Goal: Task Accomplishment & Management: Complete application form

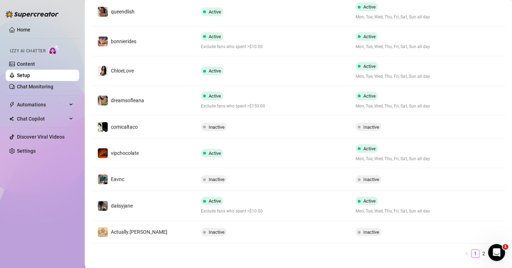
scroll to position [203, 0]
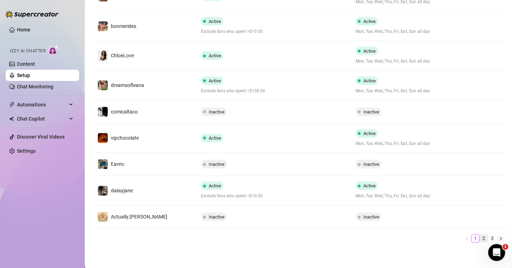
click at [480, 237] on link "2" at bounding box center [484, 238] width 8 height 8
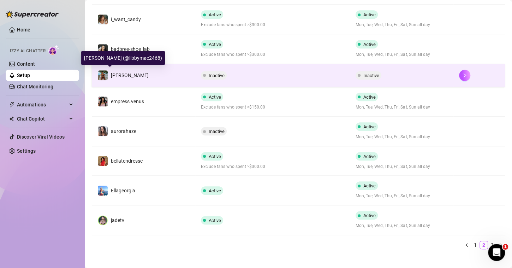
click at [114, 76] on span "[PERSON_NAME]" at bounding box center [130, 75] width 38 height 6
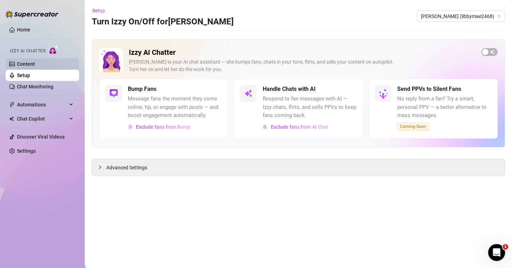
click at [35, 64] on link "Content" at bounding box center [26, 64] width 18 height 6
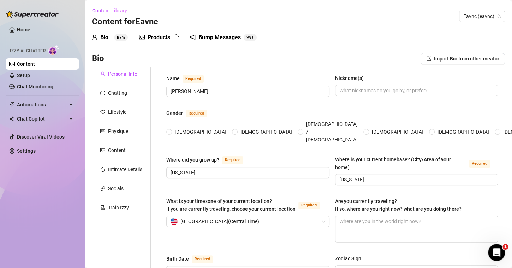
radio input "true"
type input "[DATE]"
click at [35, 64] on link "Content" at bounding box center [26, 64] width 18 height 6
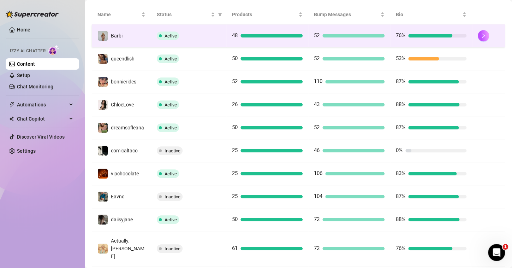
scroll to position [173, 0]
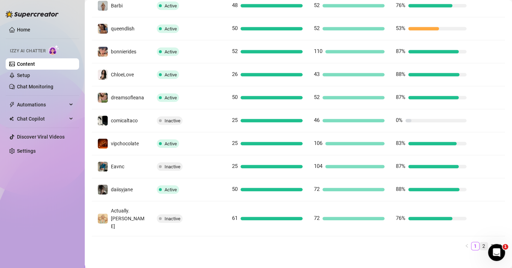
click at [480, 242] on link "2" at bounding box center [484, 246] width 8 height 8
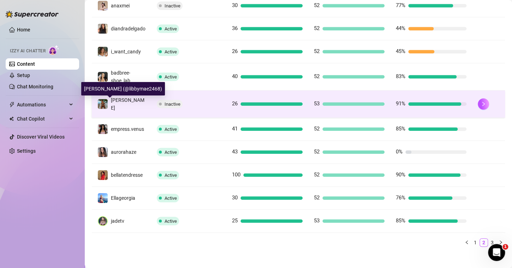
click at [118, 106] on span "[PERSON_NAME]" at bounding box center [128, 103] width 34 height 13
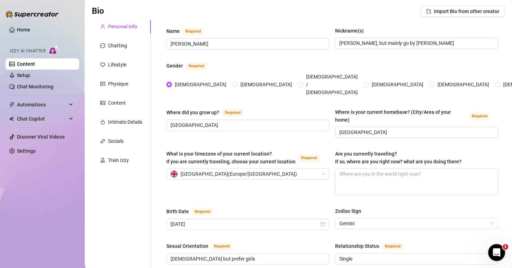
scroll to position [47, 0]
